Goal: Obtain resource: Obtain resource

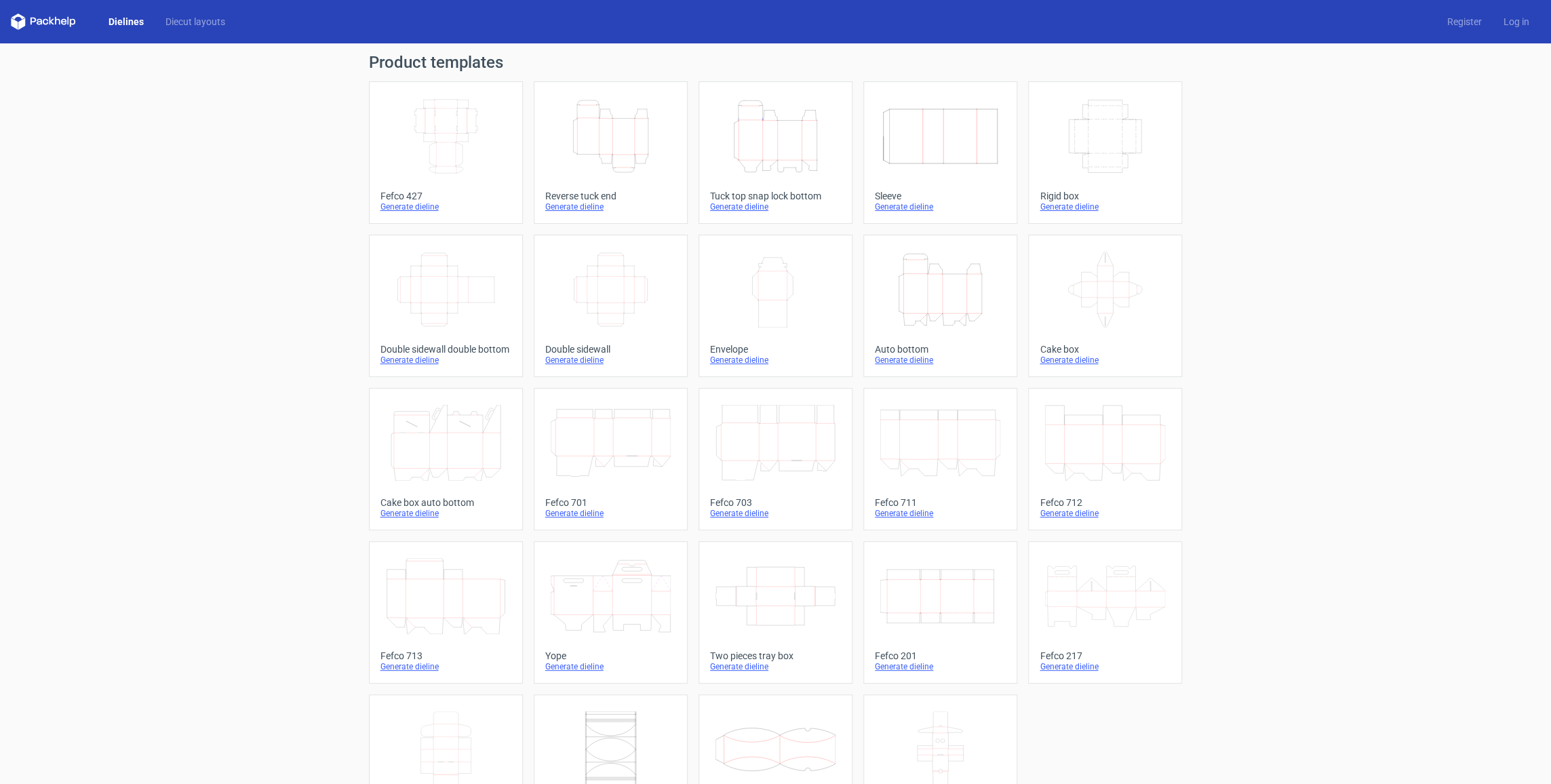
click at [120, 24] on link "Dielines" at bounding box center [126, 21] width 57 height 13
click at [123, 20] on link "Dielines" at bounding box center [126, 21] width 57 height 13
click at [72, 28] on icon at bounding box center [43, 21] width 65 height 16
click at [67, 21] on icon at bounding box center [43, 21] width 65 height 16
click at [423, 62] on h1 "Product templates" at bounding box center [776, 62] width 814 height 16
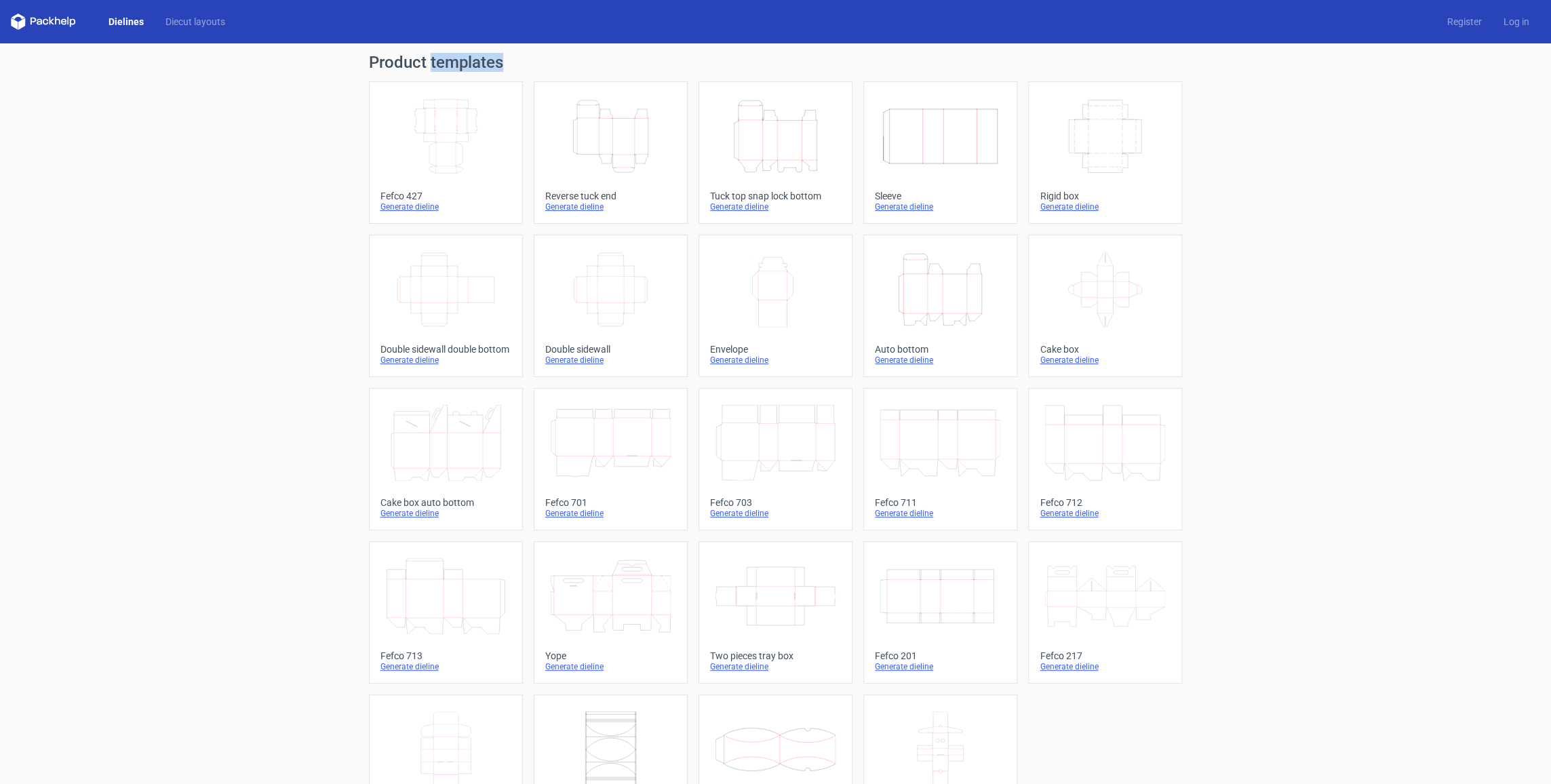
click at [423, 62] on h1 "Product templates" at bounding box center [776, 62] width 814 height 16
click at [441, 141] on icon "Width Depth Height" at bounding box center [445, 136] width 120 height 76
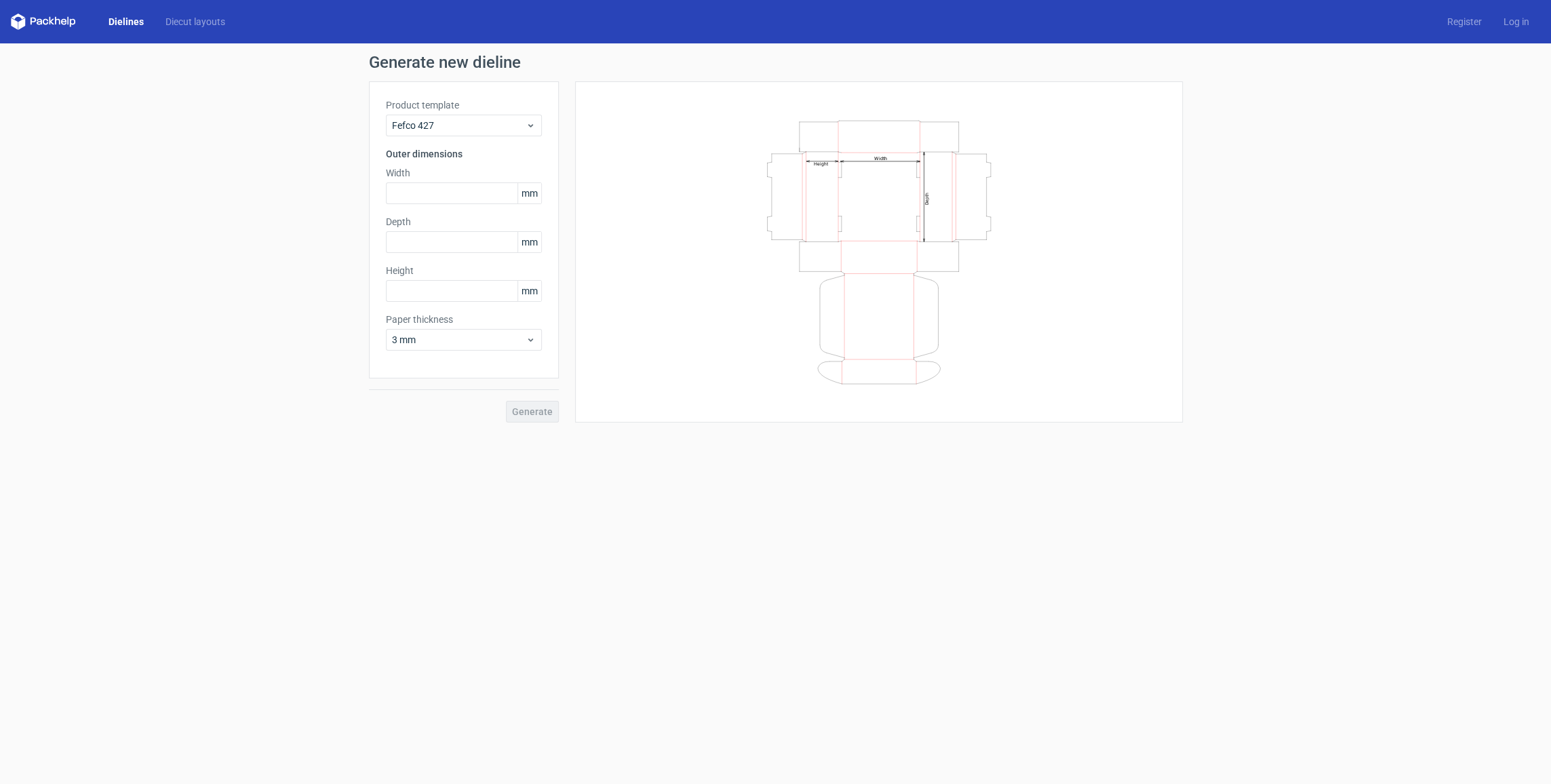
click at [122, 21] on link "Dielines" at bounding box center [126, 21] width 57 height 13
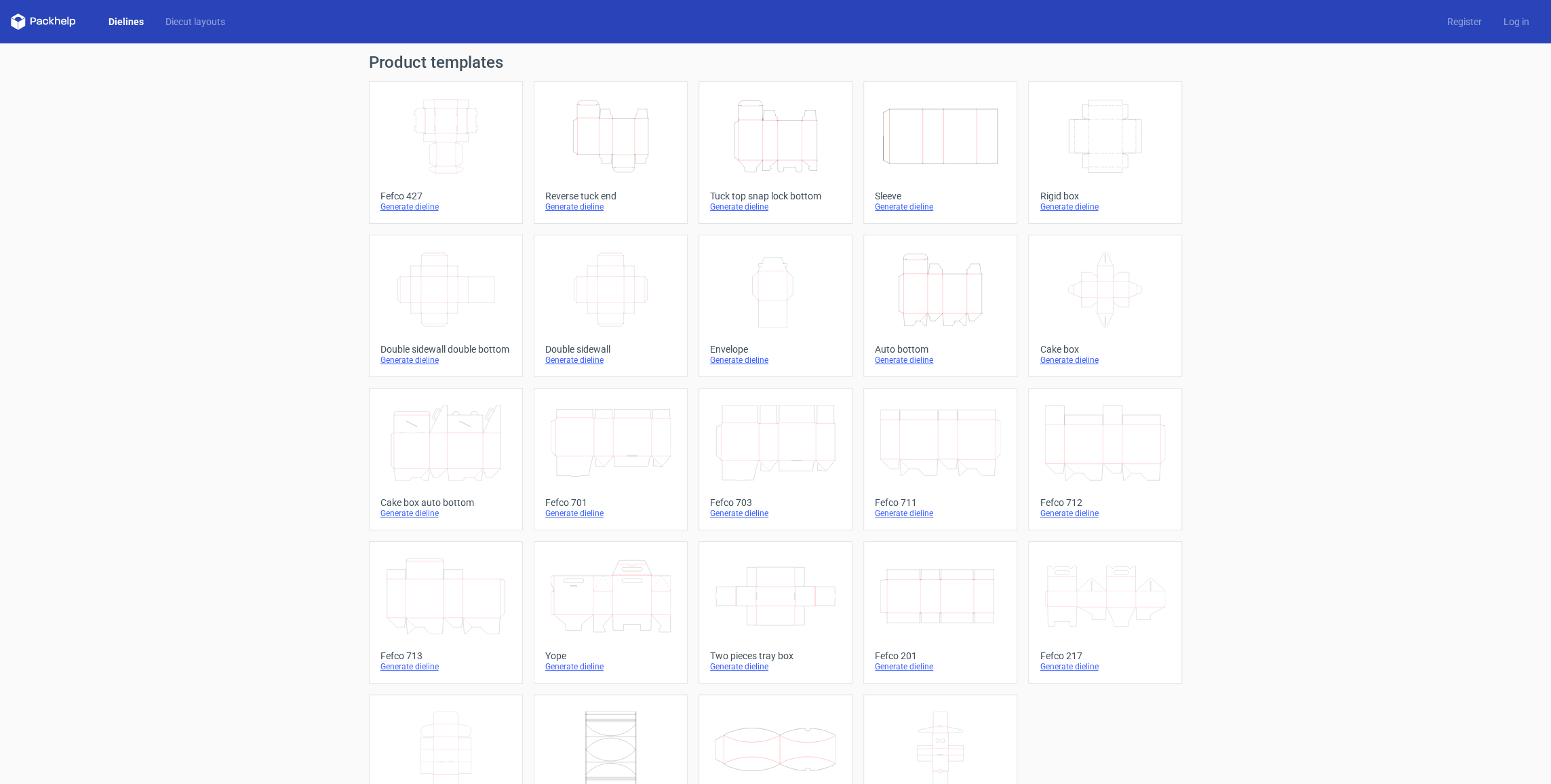
click at [122, 21] on link "Dielines" at bounding box center [126, 21] width 57 height 13
click at [192, 16] on link "Diecut layouts" at bounding box center [195, 21] width 81 height 13
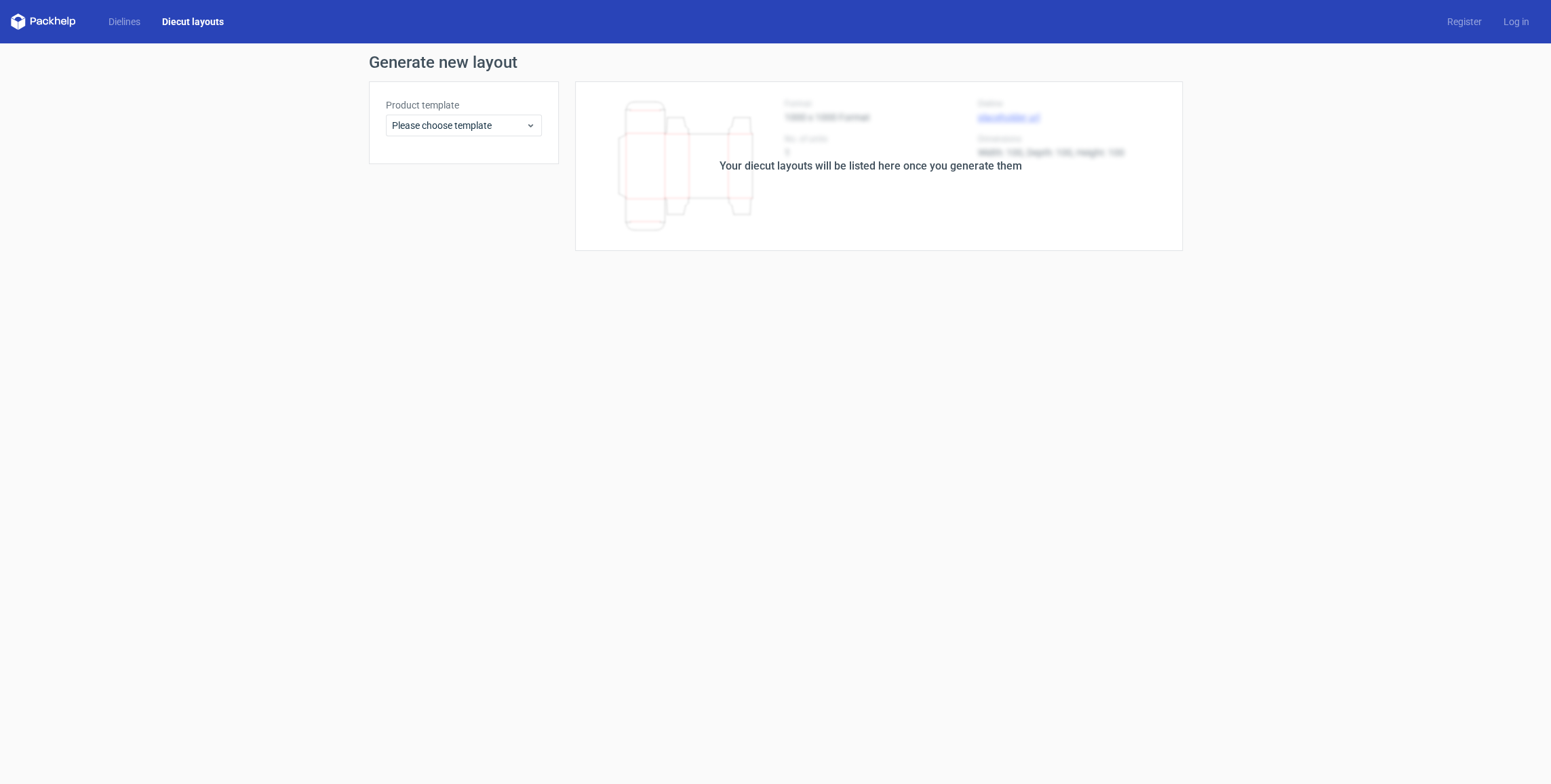
click at [41, 24] on icon at bounding box center [39, 21] width 5 height 6
click at [41, 19] on icon at bounding box center [43, 21] width 65 height 16
click at [23, 19] on icon at bounding box center [43, 21] width 65 height 16
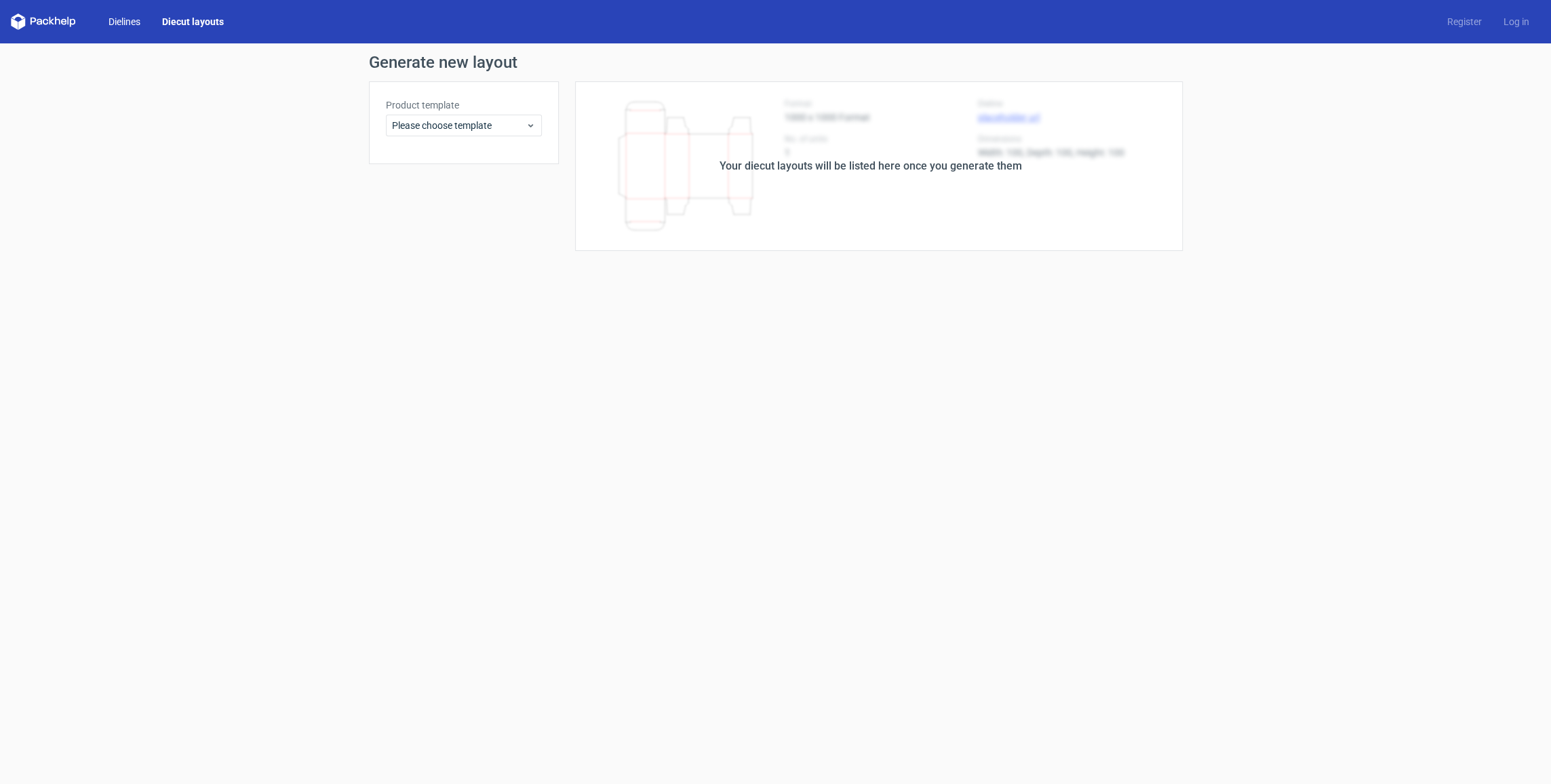
click at [136, 16] on link "Dielines" at bounding box center [124, 21] width 54 height 13
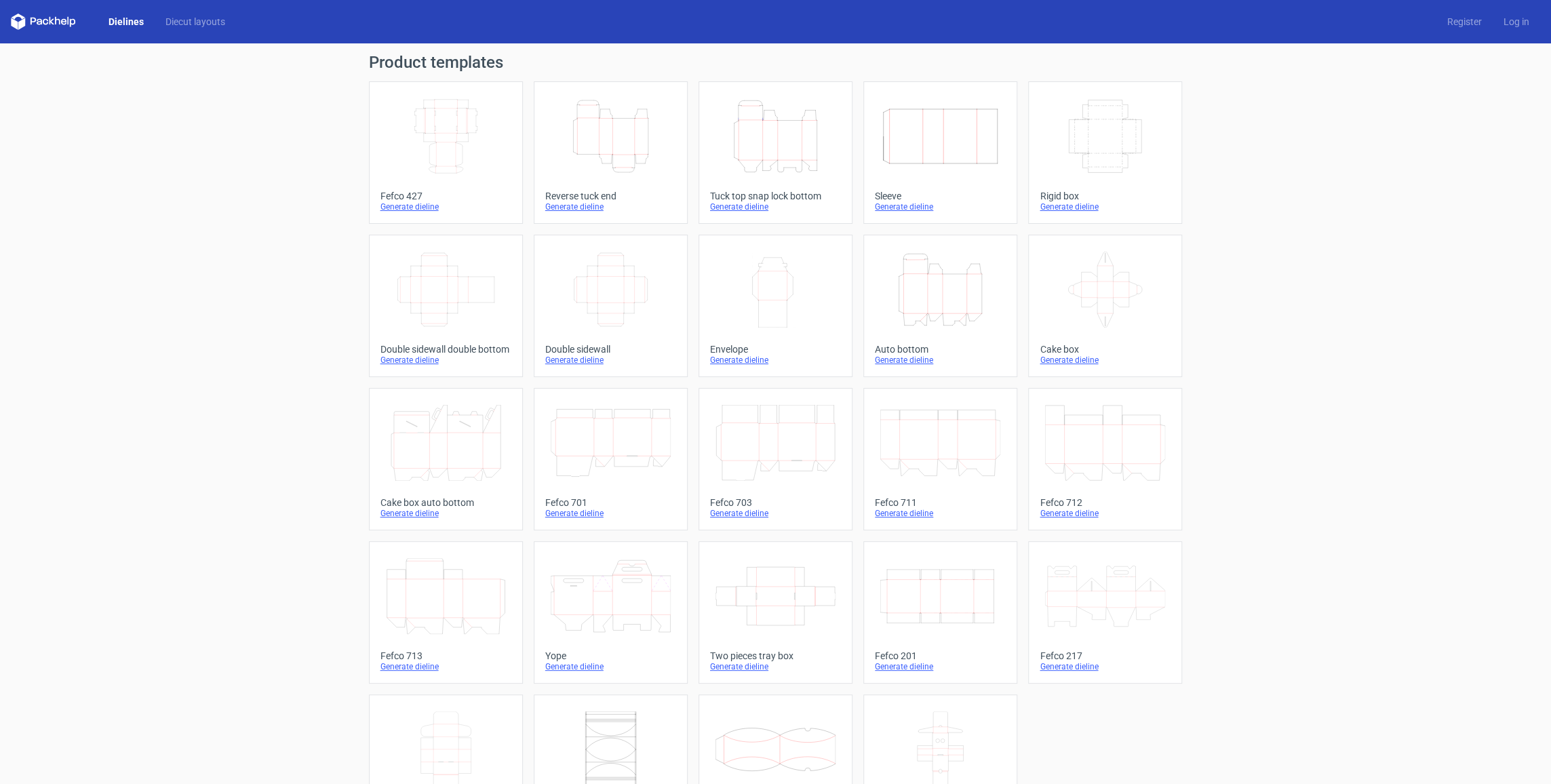
click at [459, 66] on h1 "Product templates" at bounding box center [776, 62] width 814 height 16
click at [459, 65] on h1 "Product templates" at bounding box center [776, 62] width 814 height 16
click at [863, 291] on link "Height Depth Width Auto bottom Generate dieline" at bounding box center [940, 306] width 154 height 143
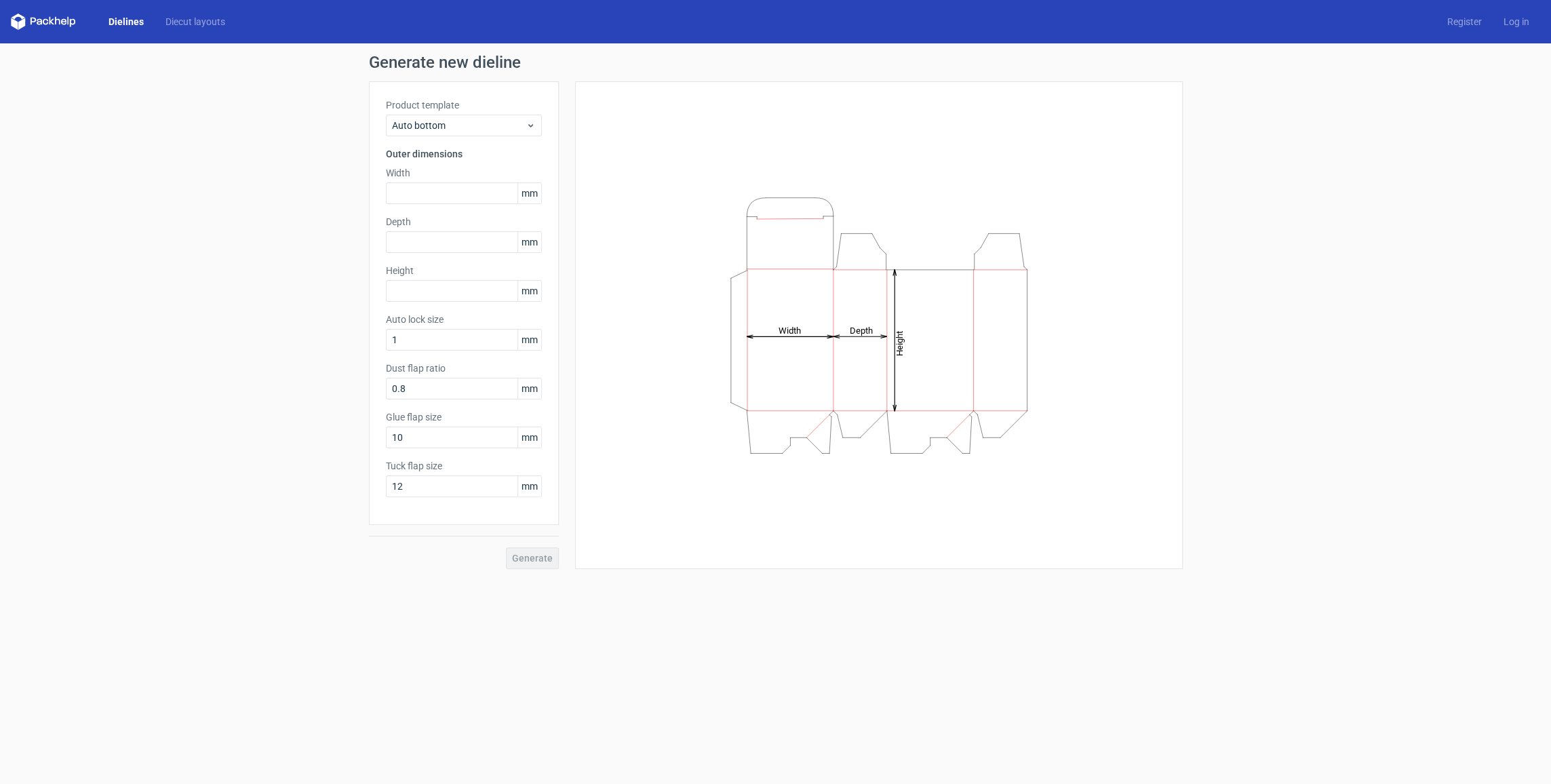
click at [862, 291] on icon "Height Depth Width" at bounding box center [879, 326] width 407 height 271
click at [28, 21] on icon at bounding box center [43, 21] width 65 height 16
click at [50, 18] on polygon at bounding box center [52, 21] width 5 height 8
click at [190, 19] on link "Diecut layouts" at bounding box center [195, 21] width 81 height 13
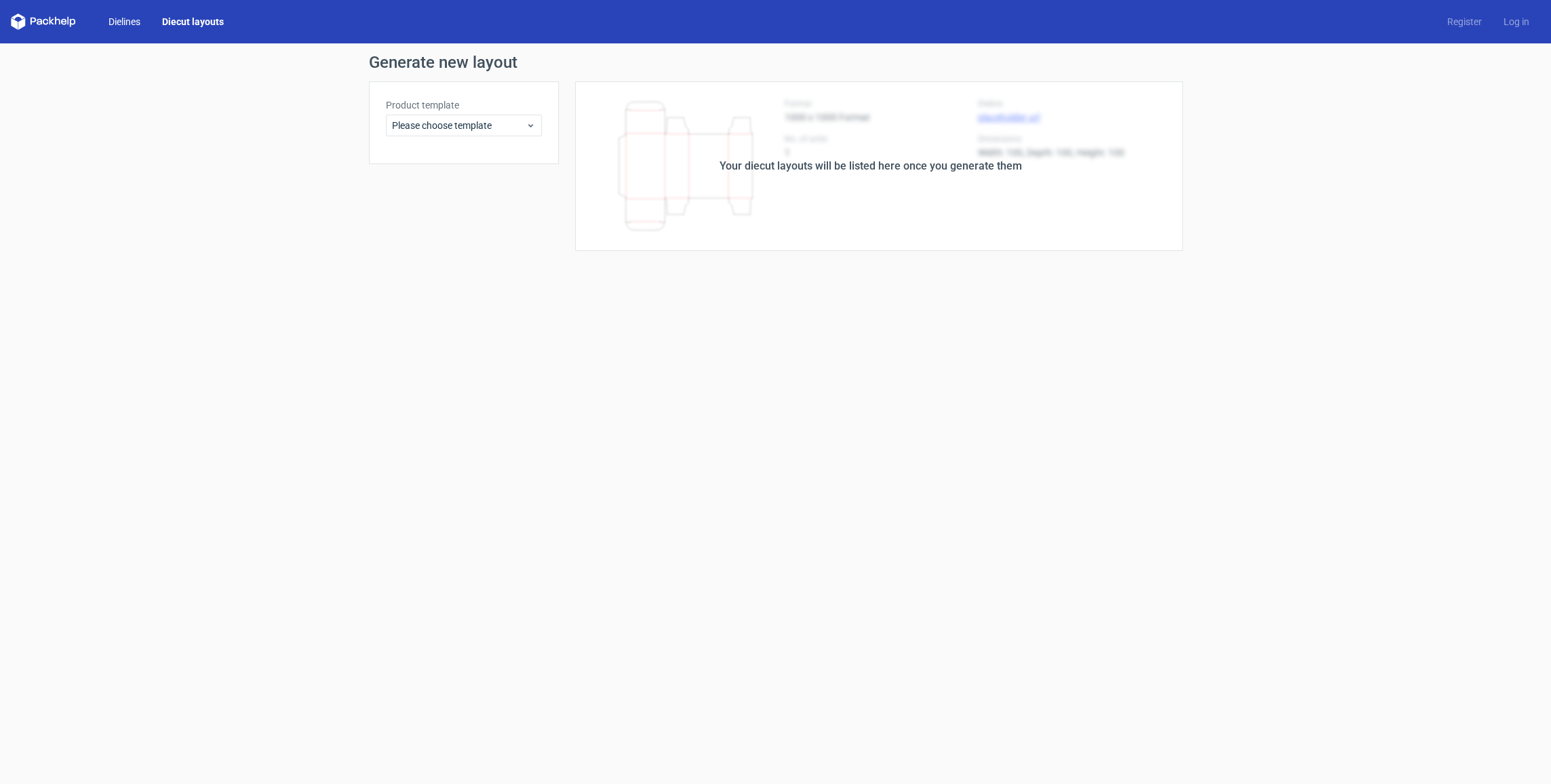
click at [143, 27] on link "Dielines" at bounding box center [124, 21] width 54 height 13
